Goal: Task Accomplishment & Management: Manage account settings

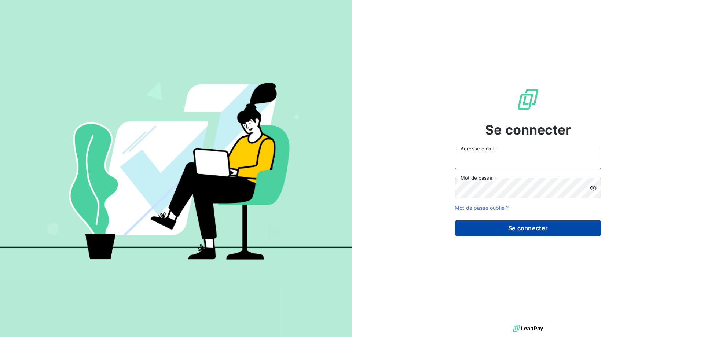
type input "[EMAIL_ADDRESS][DOMAIN_NAME]"
click at [465, 229] on button "Se connecter" at bounding box center [527, 227] width 147 height 15
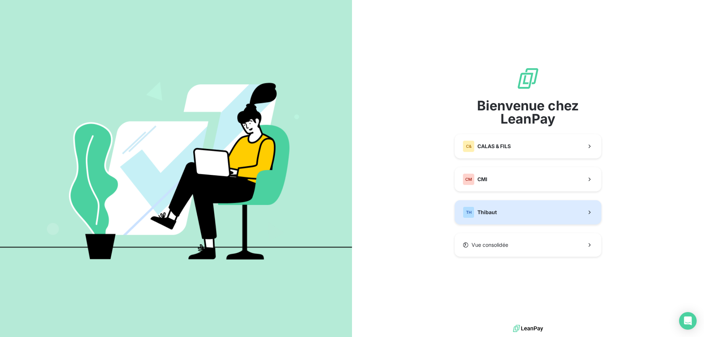
click at [487, 210] on span "Thibaut" at bounding box center [486, 212] width 19 height 7
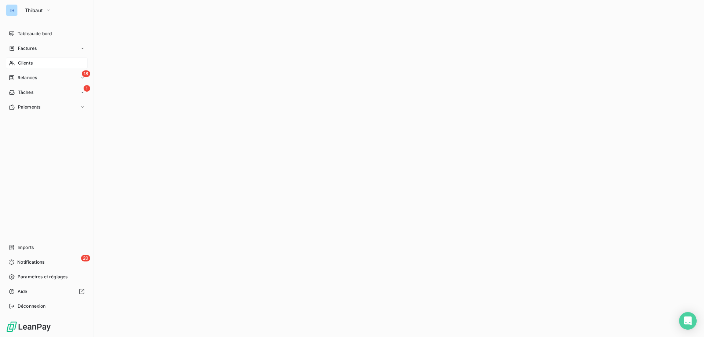
click at [24, 60] on span "Clients" at bounding box center [25, 63] width 15 height 7
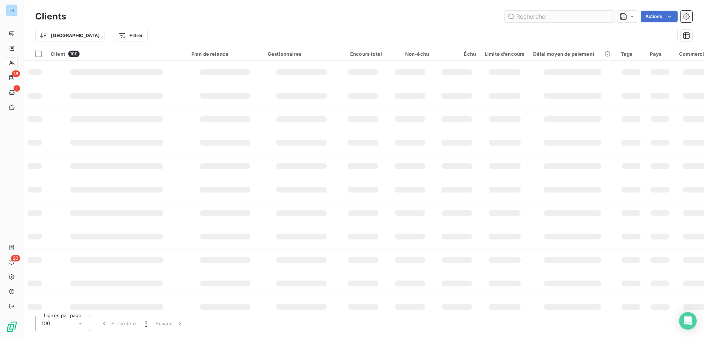
click at [526, 16] on input "text" at bounding box center [559, 17] width 110 height 12
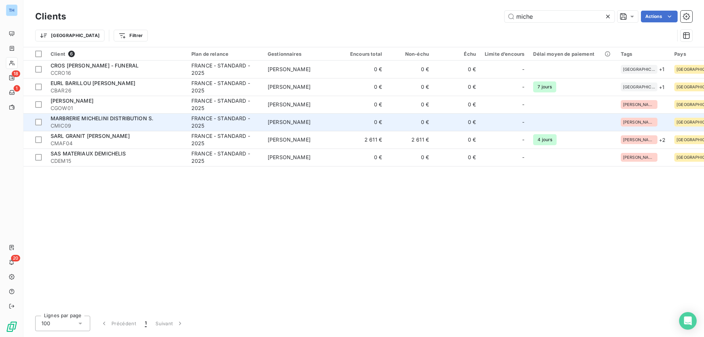
type input "miche"
click at [165, 119] on div "MARBRERIE MICHELINI DISTRIBUTION S." at bounding box center [117, 118] width 132 height 7
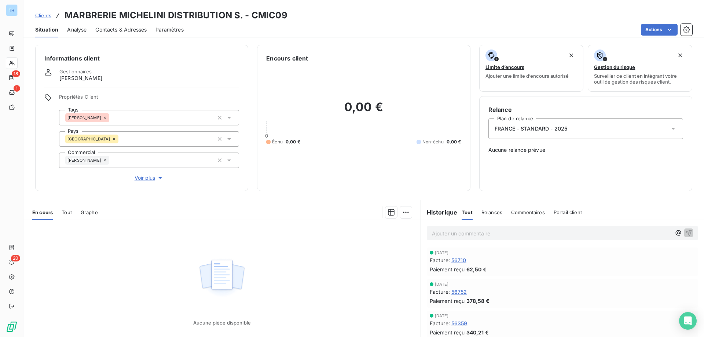
click at [146, 178] on span "Voir plus" at bounding box center [149, 177] width 29 height 7
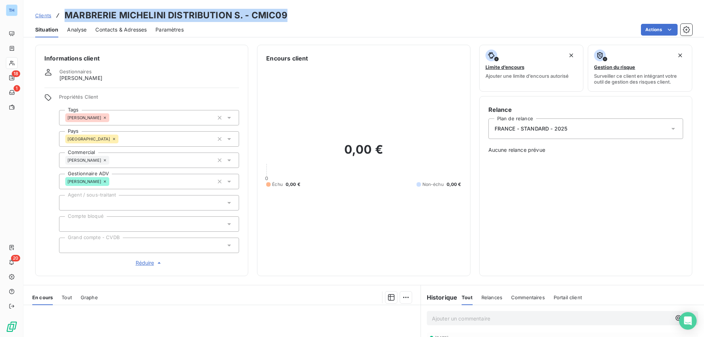
drag, startPoint x: 232, startPoint y: 17, endPoint x: 65, endPoint y: 12, distance: 167.6
click at [65, 12] on div "Clients MARBRERIE MICHELINI DISTRIBUTION S. - CMIC09" at bounding box center [363, 15] width 680 height 13
copy h3 "MARBRERIE MICHELINI DISTRIBUTION S. - CMIC09"
click at [317, 21] on div "Clients MARBRERIE MICHELINI DISTRIBUTION S. - CMIC09" at bounding box center [363, 15] width 680 height 13
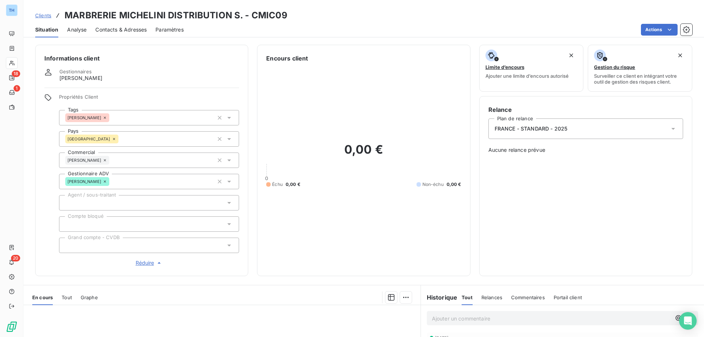
click at [44, 14] on span "Clients" at bounding box center [43, 15] width 16 height 6
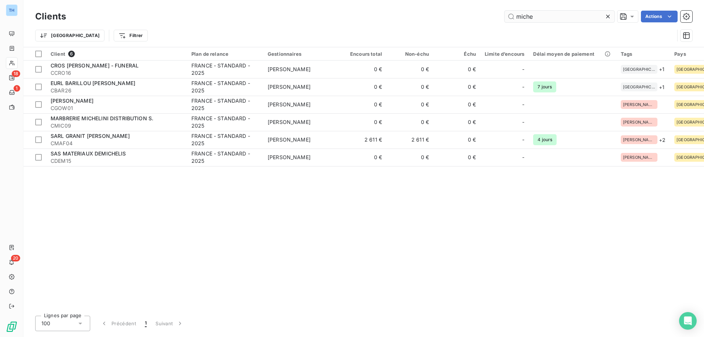
click at [537, 15] on input "miche" at bounding box center [559, 17] width 110 height 12
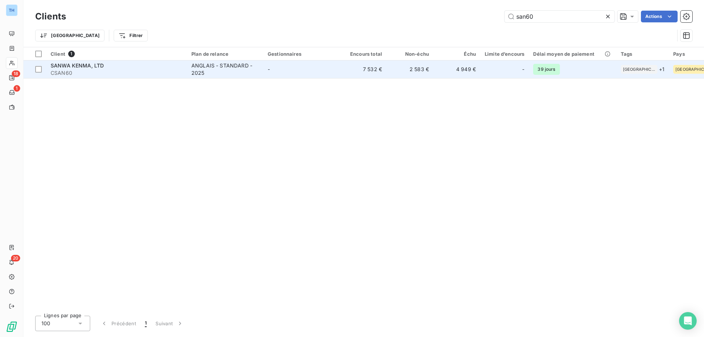
type input "san60"
click at [158, 66] on div "SANWA KENMA, LTD" at bounding box center [117, 65] width 132 height 7
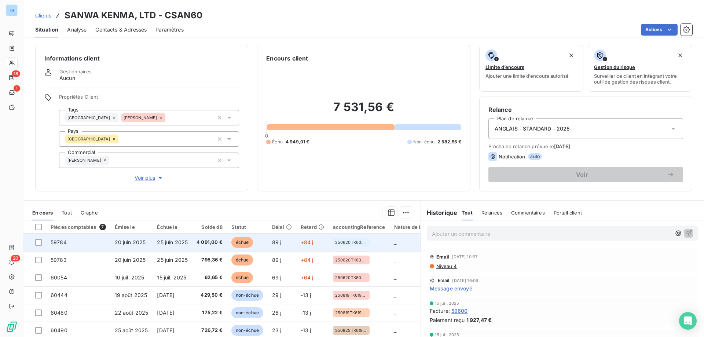
click at [190, 239] on td "25 juin 2025" at bounding box center [172, 242] width 40 height 18
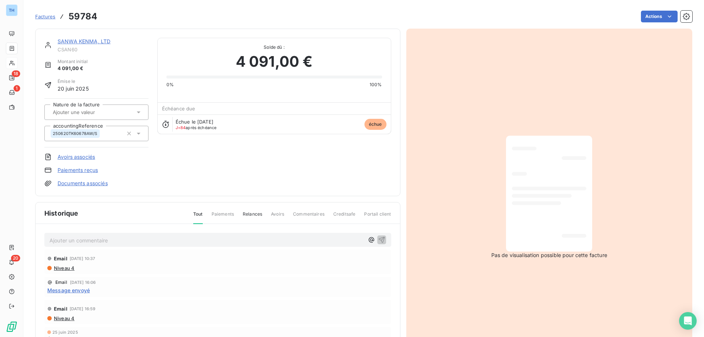
click at [96, 41] on link "SANWA KENMA, LTD" at bounding box center [84, 41] width 53 height 6
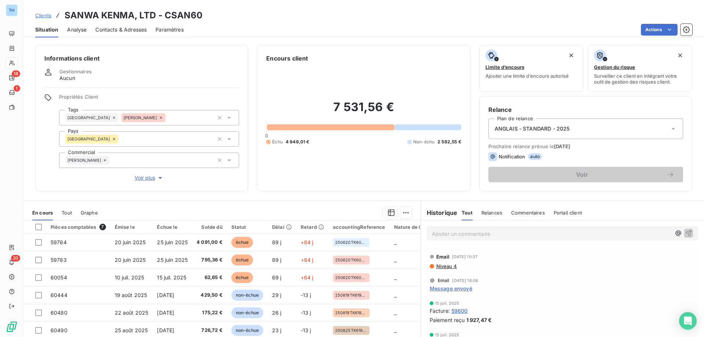
click at [43, 16] on span "Clients" at bounding box center [43, 15] width 16 height 6
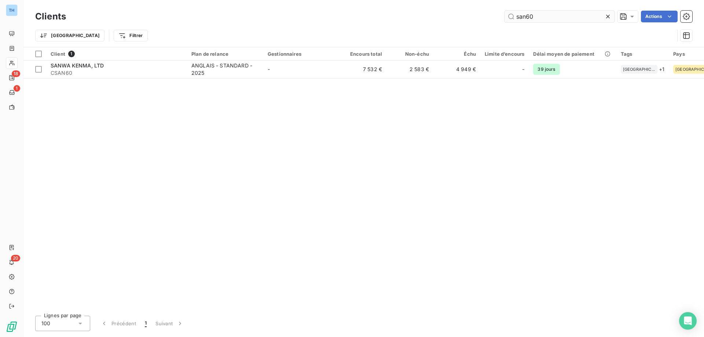
click at [540, 17] on input "san60" at bounding box center [559, 17] width 110 height 12
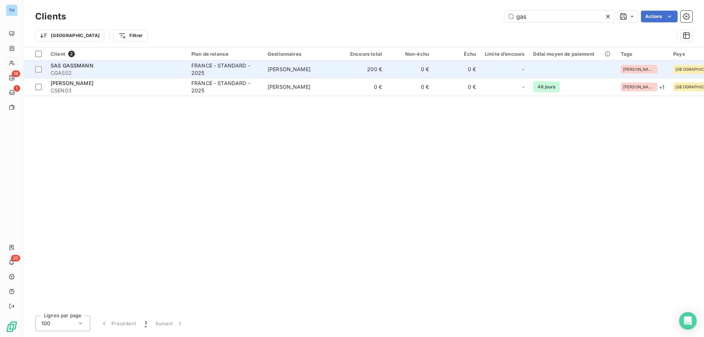
type input "gas"
click at [146, 73] on span "CGAS02" at bounding box center [117, 72] width 132 height 7
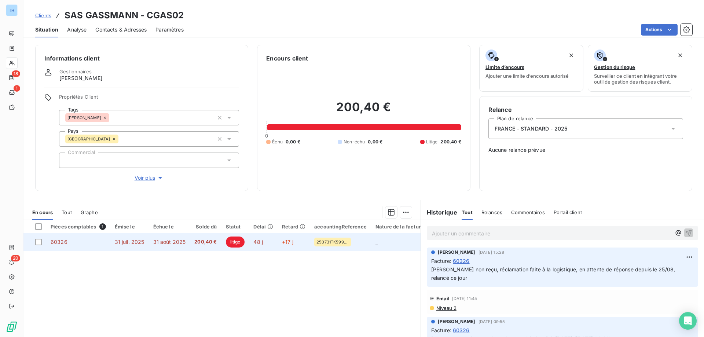
click at [286, 242] on span "+17 j" at bounding box center [287, 242] width 11 height 6
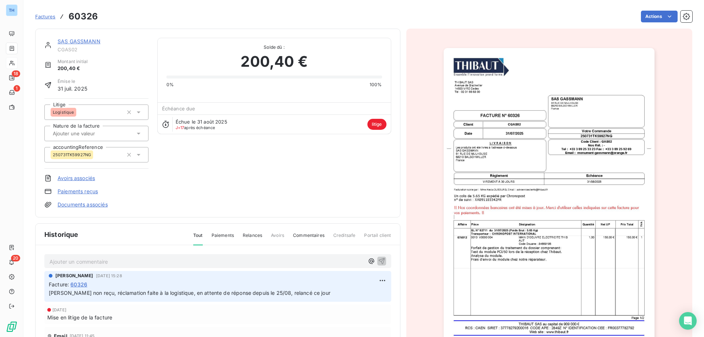
click at [126, 258] on p "Ajouter un commentaire ﻿" at bounding box center [206, 261] width 314 height 9
click at [68, 261] on span "Preuve Chronopost reue" at bounding box center [78, 261] width 59 height 6
click at [133, 262] on span "Preuve de livraison Chronopost reue" at bounding box center [93, 261] width 89 height 6
click at [166, 260] on p "Preuve de livraison Chronopost reçue" at bounding box center [206, 261] width 314 height 8
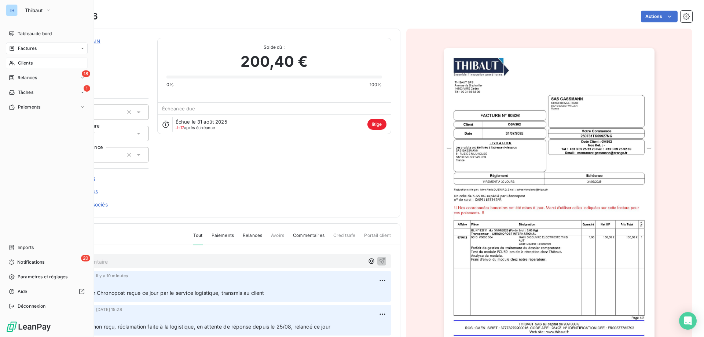
click at [14, 63] on icon at bounding box center [12, 63] width 6 height 6
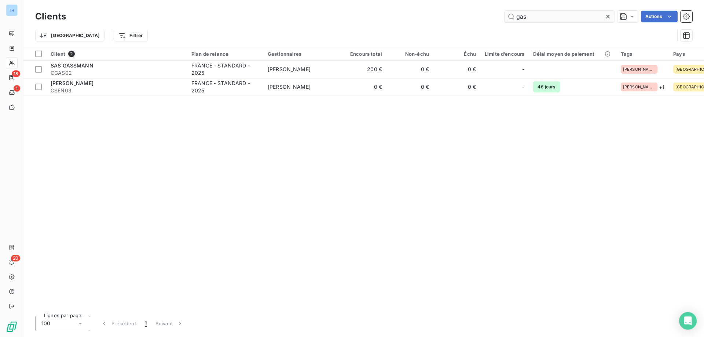
click at [548, 17] on input "gas" at bounding box center [559, 17] width 110 height 12
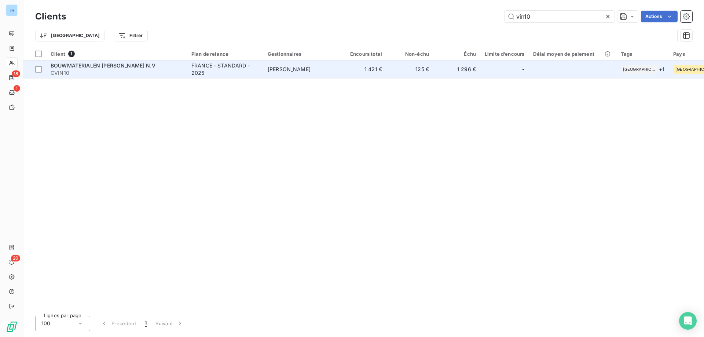
type input "vin10"
click at [244, 76] on div "FRANCE - STANDARD - 2025" at bounding box center [224, 69] width 67 height 15
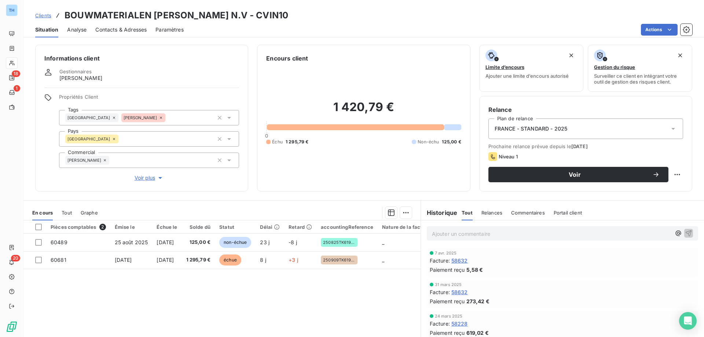
click at [43, 15] on span "Clients" at bounding box center [43, 15] width 16 height 6
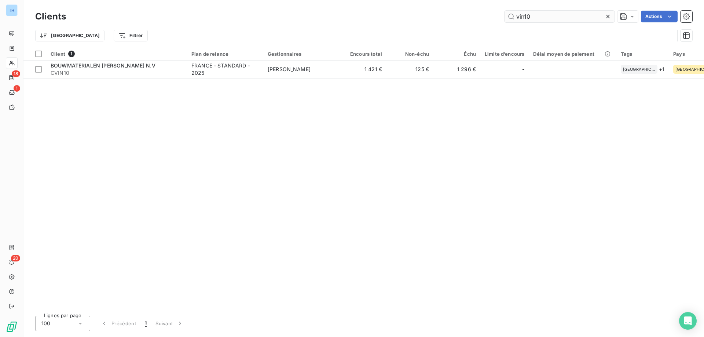
click at [547, 16] on input "vin10" at bounding box center [559, 17] width 110 height 12
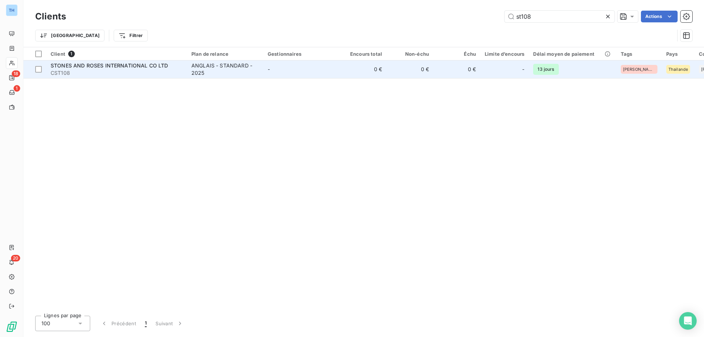
type input "st108"
click at [175, 75] on span "CST108" at bounding box center [117, 72] width 132 height 7
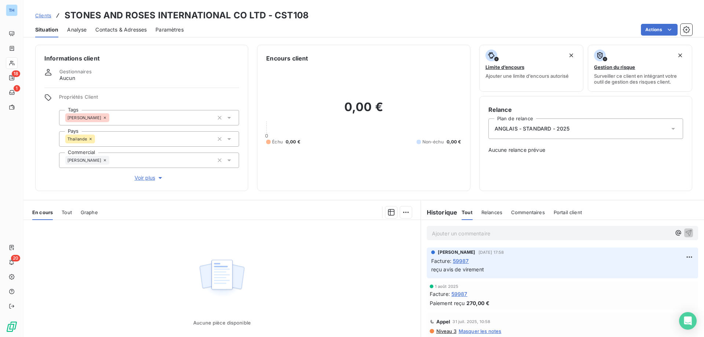
click at [40, 14] on span "Clients" at bounding box center [43, 15] width 16 height 6
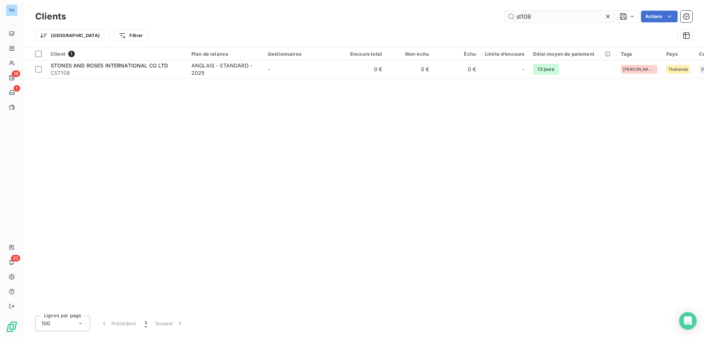
click at [545, 18] on input "st108" at bounding box center [559, 17] width 110 height 12
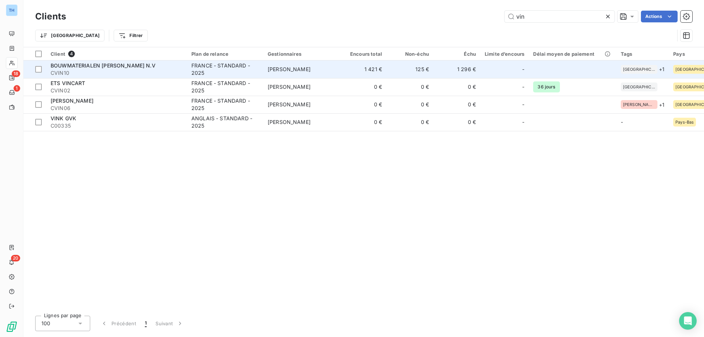
type input "vin"
click at [303, 70] on td "[PERSON_NAME]" at bounding box center [301, 69] width 76 height 18
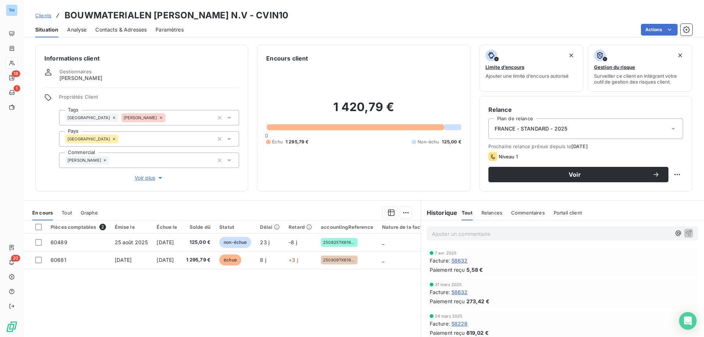
scroll to position [37, 0]
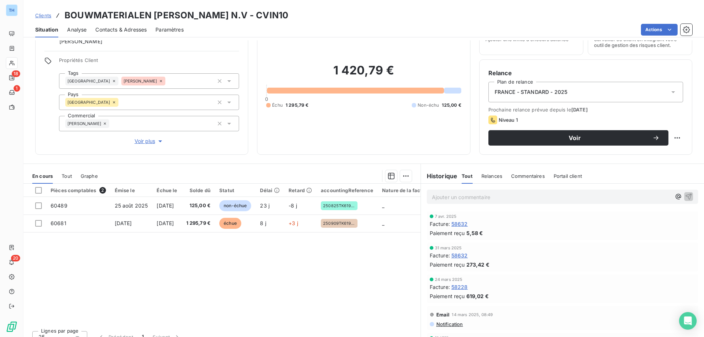
click at [39, 18] on span "Clients" at bounding box center [43, 15] width 16 height 6
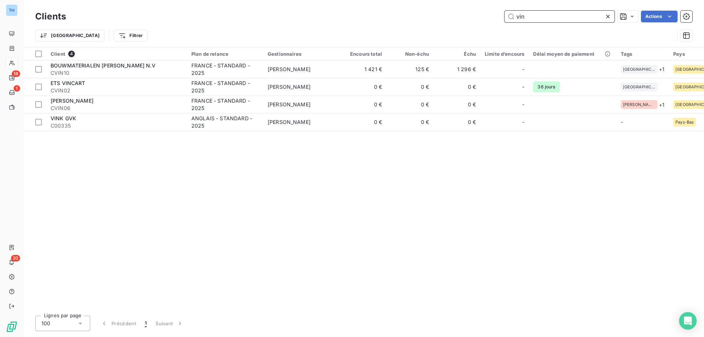
click at [538, 15] on input "vin" at bounding box center [559, 17] width 110 height 12
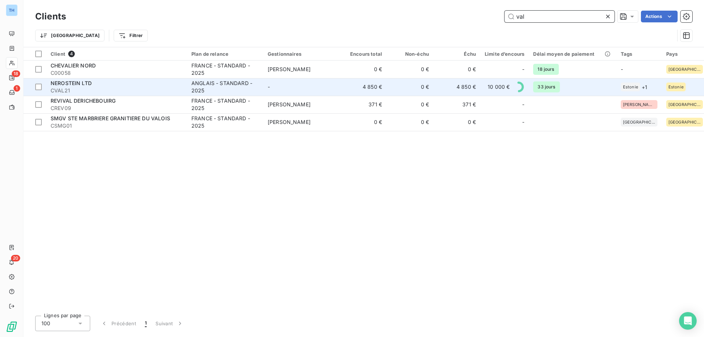
type input "val"
click at [134, 82] on div "NEROSTEIN LTD" at bounding box center [117, 83] width 132 height 7
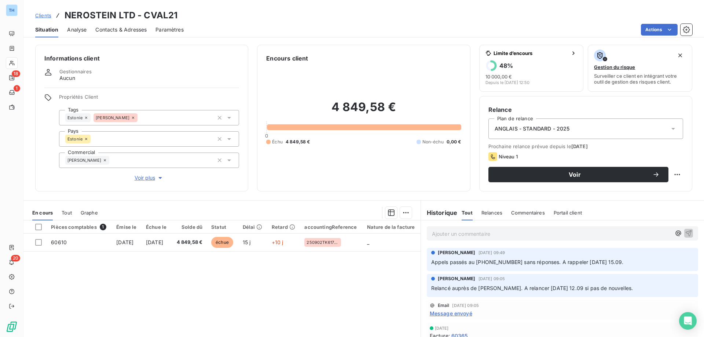
click at [38, 15] on span "Clients" at bounding box center [43, 15] width 16 height 6
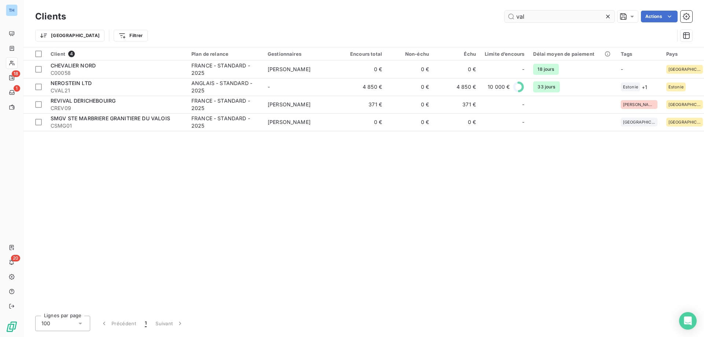
click at [530, 18] on input "val" at bounding box center [559, 17] width 110 height 12
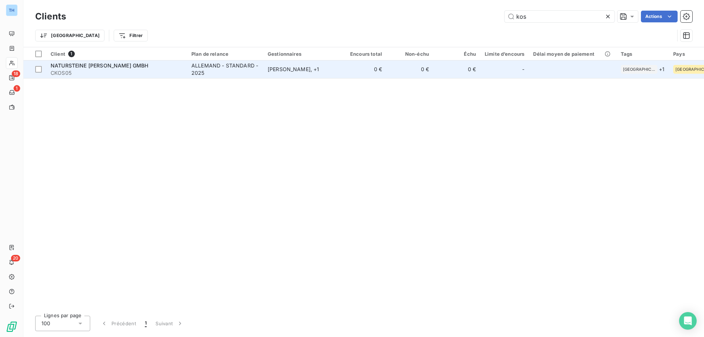
type input "kos"
click at [237, 66] on div "ALLEMAND - STANDARD - 2025" at bounding box center [224, 69] width 67 height 15
